Goal: Information Seeking & Learning: Check status

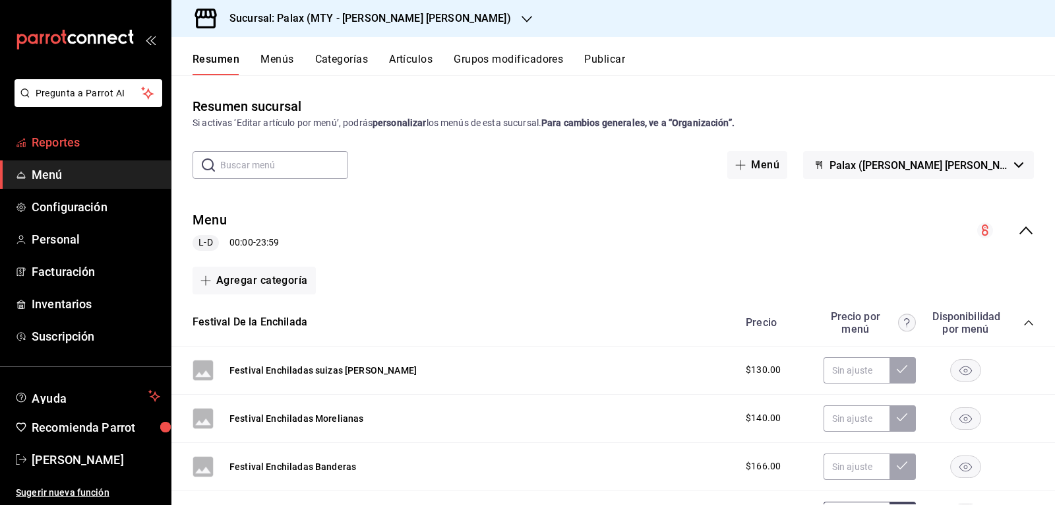
click at [73, 139] on span "Reportes" at bounding box center [96, 142] width 129 height 18
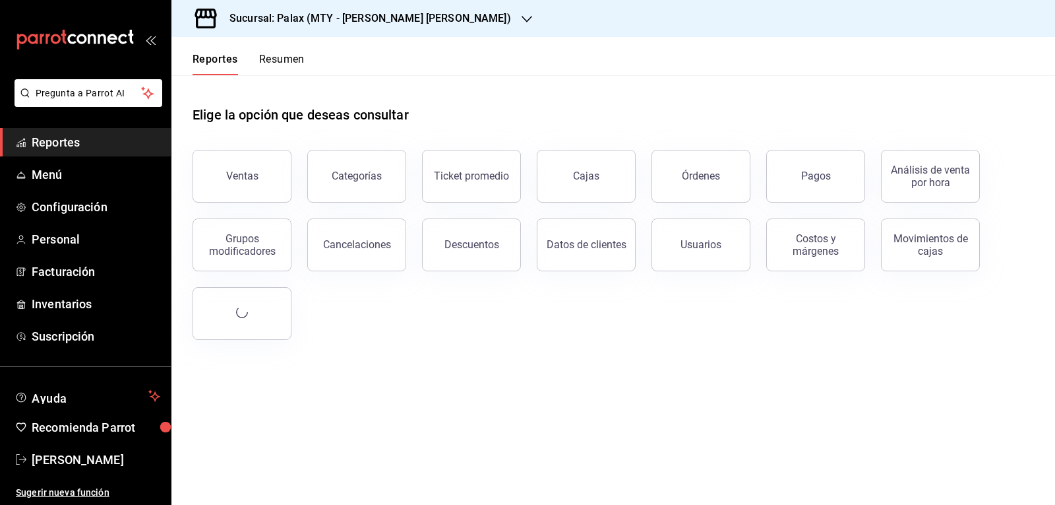
click at [241, 166] on button "Ventas" at bounding box center [242, 176] width 99 height 53
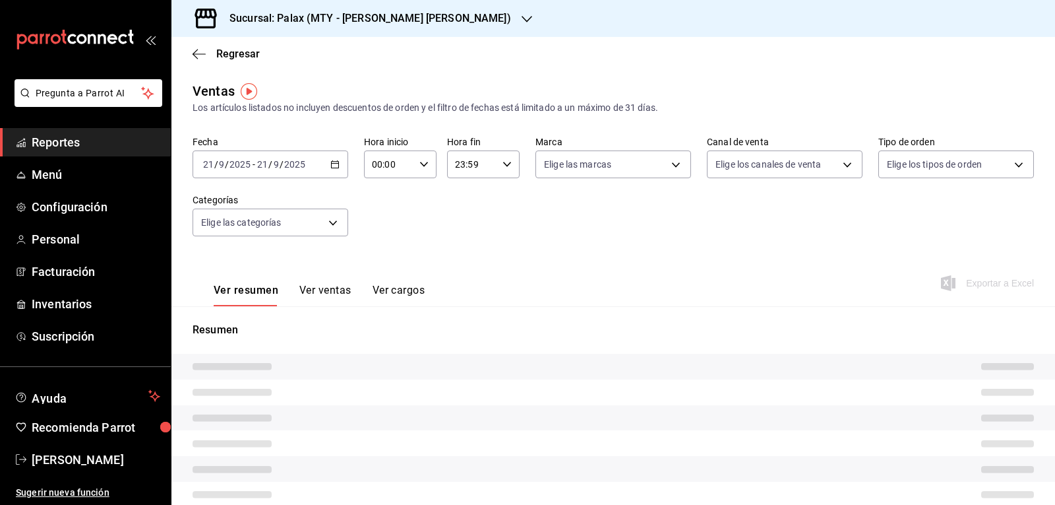
click at [426, 164] on div "00:00 Hora inicio" at bounding box center [400, 164] width 73 height 28
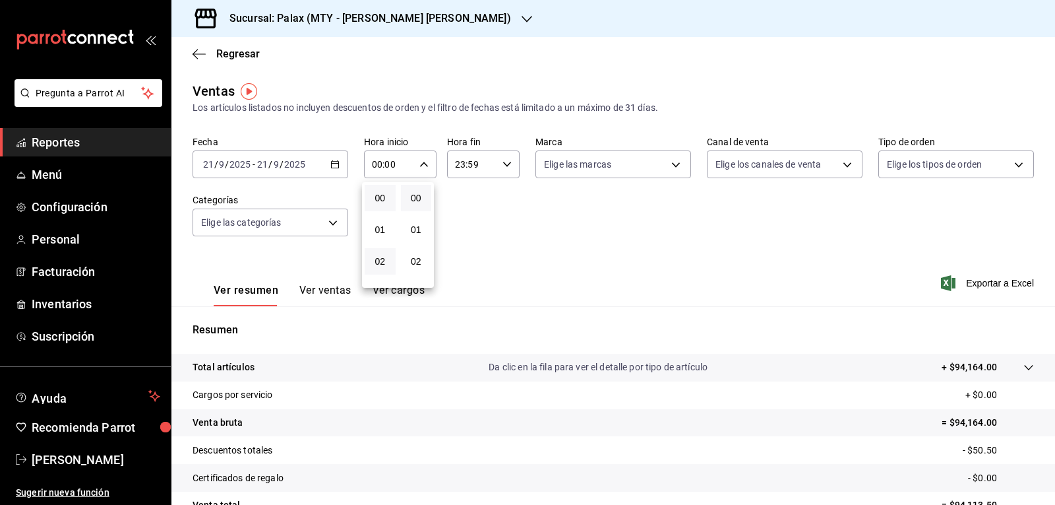
scroll to position [198, 0]
click at [382, 222] on span "07" at bounding box center [380, 221] width 15 height 11
type input "07:00"
click at [419, 164] on div at bounding box center [527, 252] width 1055 height 505
click at [431, 20] on div "Sucursal: Palax (MTY - [PERSON_NAME] [PERSON_NAME])" at bounding box center [360, 18] width 356 height 37
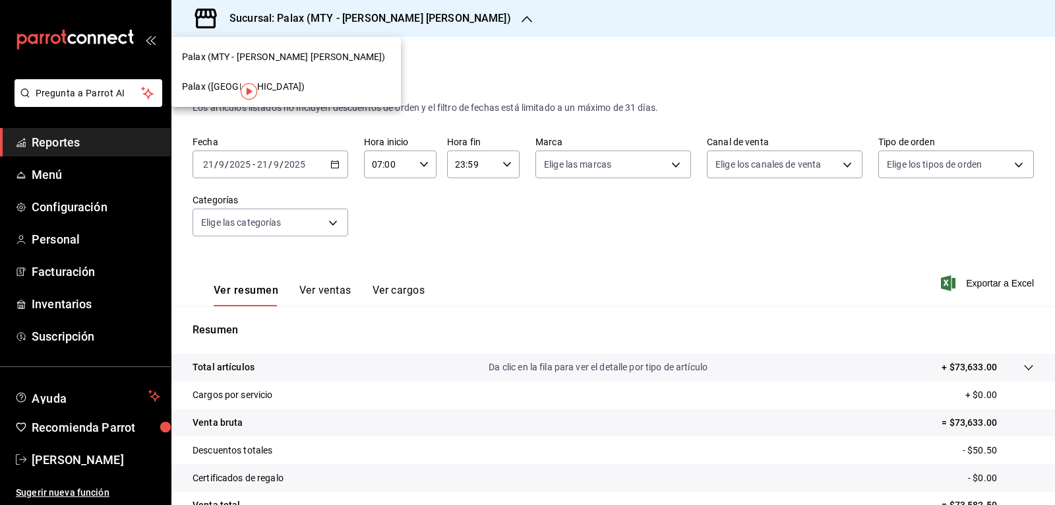
click at [210, 82] on span "Palax ([GEOGRAPHIC_DATA])" at bounding box center [243, 87] width 123 height 14
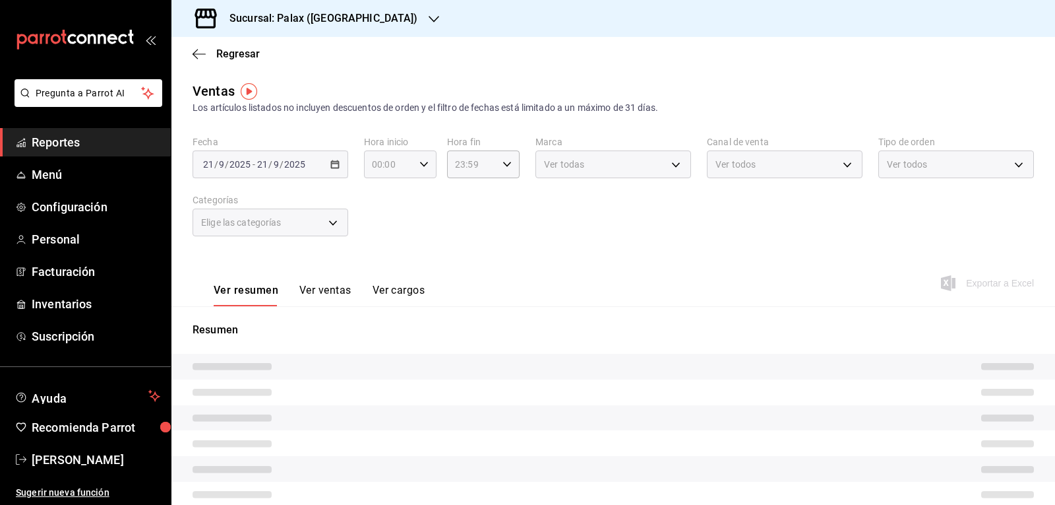
click at [421, 166] on \(Stroke\) "button" at bounding box center [424, 164] width 8 height 5
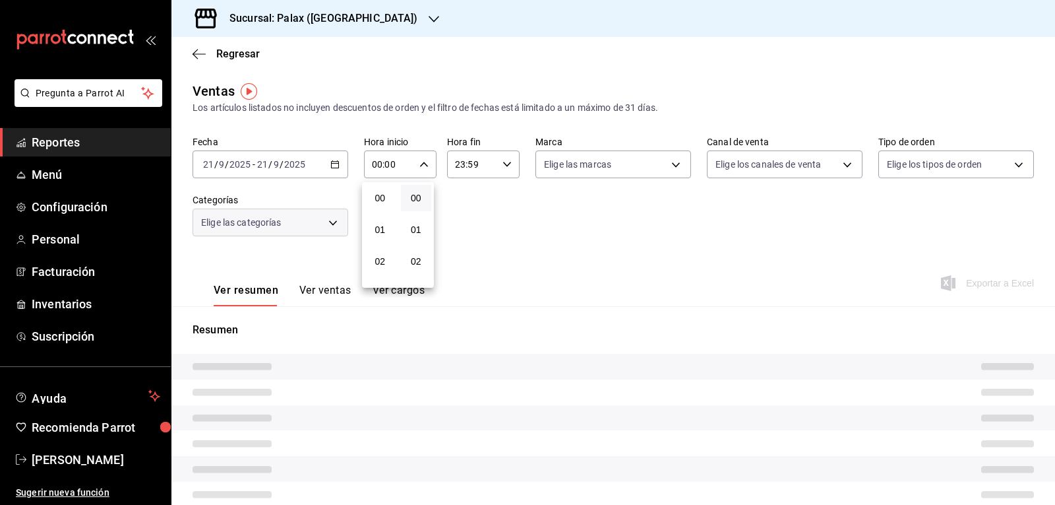
type input "07:00"
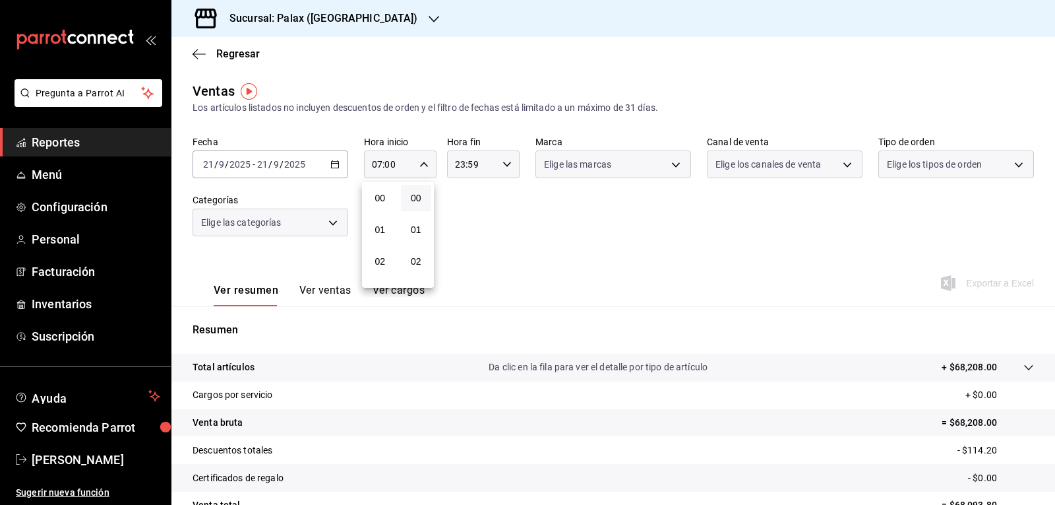
scroll to position [198, 0]
click at [379, 221] on span "07" at bounding box center [380, 221] width 15 height 11
click at [420, 160] on div at bounding box center [527, 252] width 1055 height 505
